Goal: Task Accomplishment & Management: Use online tool/utility

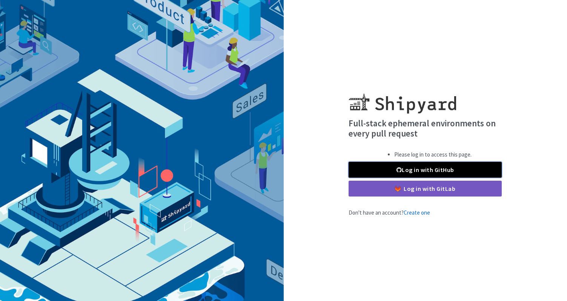
click at [417, 172] on link "Log in with GitHub" at bounding box center [425, 170] width 153 height 16
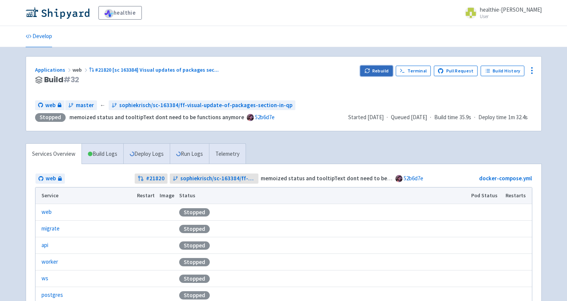
click at [380, 66] on button "Rebuild" at bounding box center [376, 71] width 32 height 11
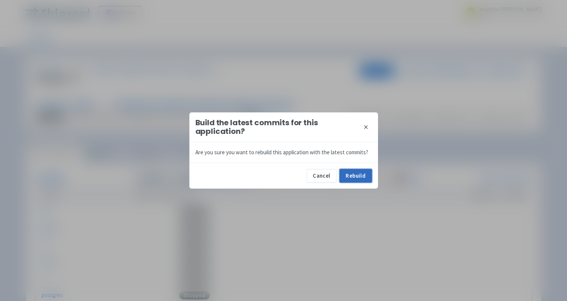
click at [363, 175] on button "Rebuild" at bounding box center [356, 176] width 32 height 14
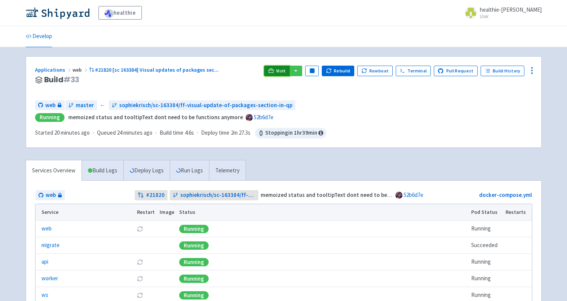
click at [284, 71] on span "Visit" at bounding box center [281, 71] width 10 height 6
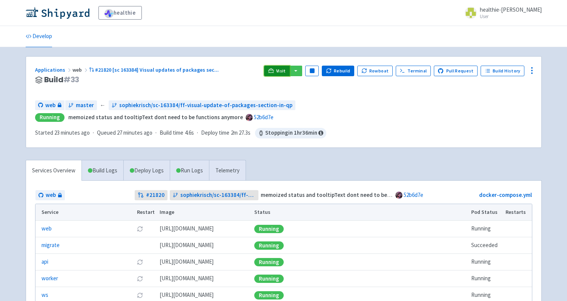
click at [285, 69] on span "Visit" at bounding box center [281, 71] width 10 height 6
